Goal: Find specific page/section

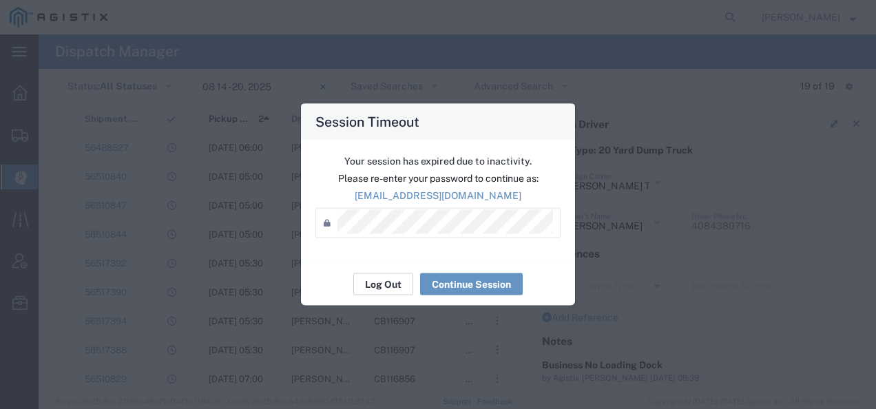
scroll to position [138, 0]
click at [385, 280] on button "Log Out" at bounding box center [383, 284] width 60 height 22
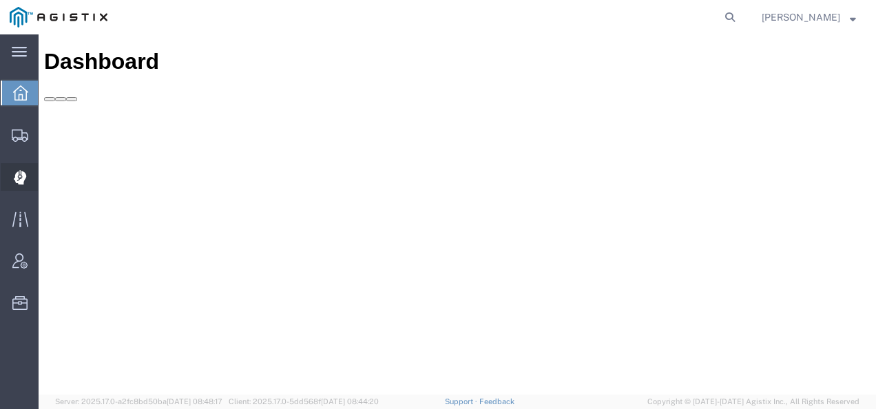
click at [21, 172] on icon at bounding box center [20, 177] width 13 height 14
